Goal: Information Seeking & Learning: Find specific fact

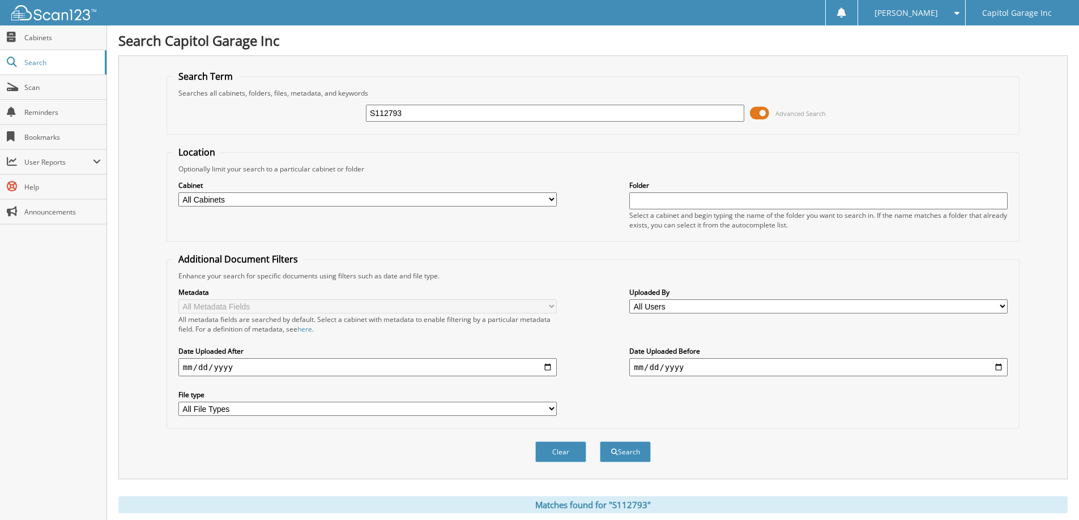
drag, startPoint x: 392, startPoint y: 117, endPoint x: 284, endPoint y: 118, distance: 108.7
click at [284, 118] on div "S112793 Advanced Search" at bounding box center [593, 113] width 840 height 31
type input "12132t"
click at [600, 442] on button "Search" at bounding box center [625, 452] width 51 height 21
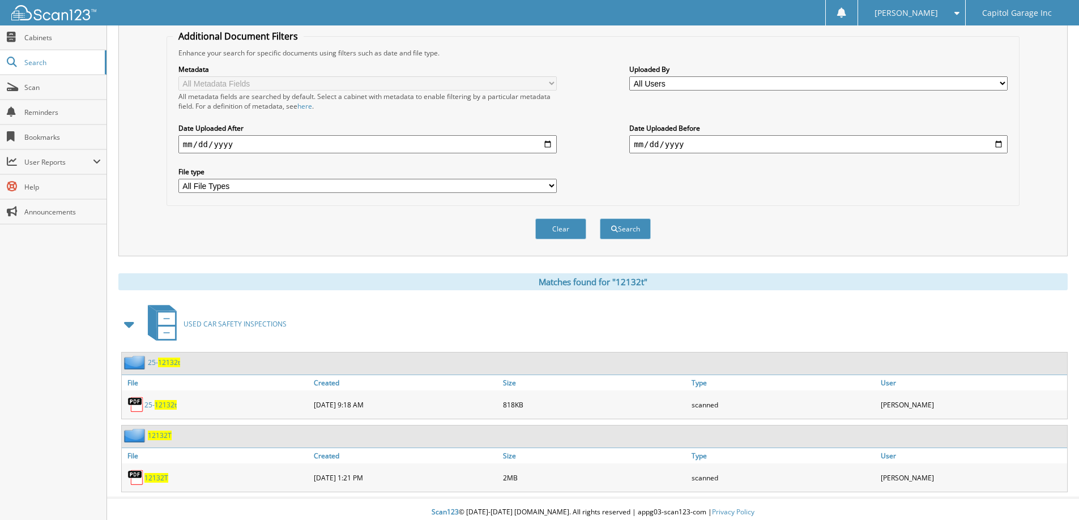
scroll to position [230, 0]
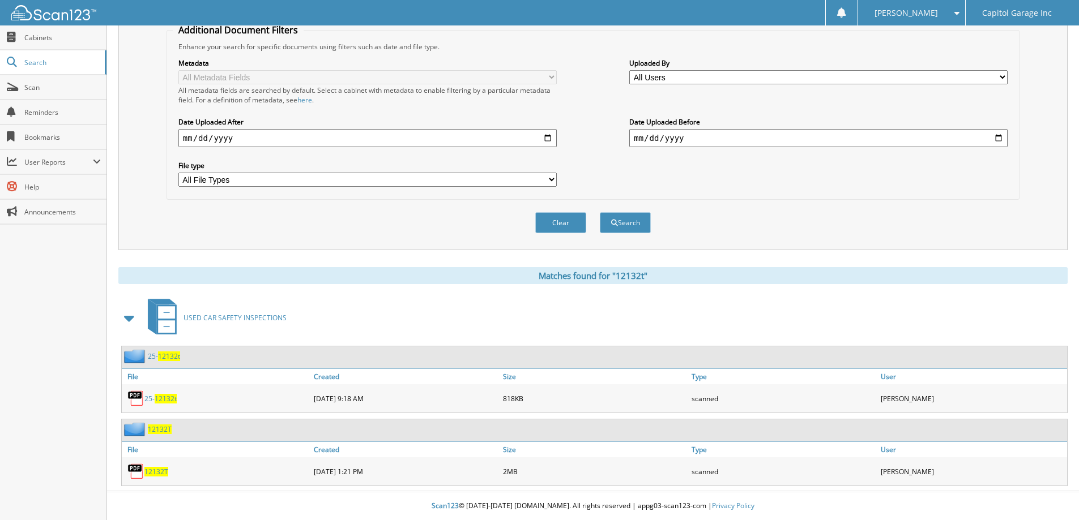
click at [157, 467] on span "12132T" at bounding box center [156, 472] width 24 height 10
